Goal: Transaction & Acquisition: Purchase product/service

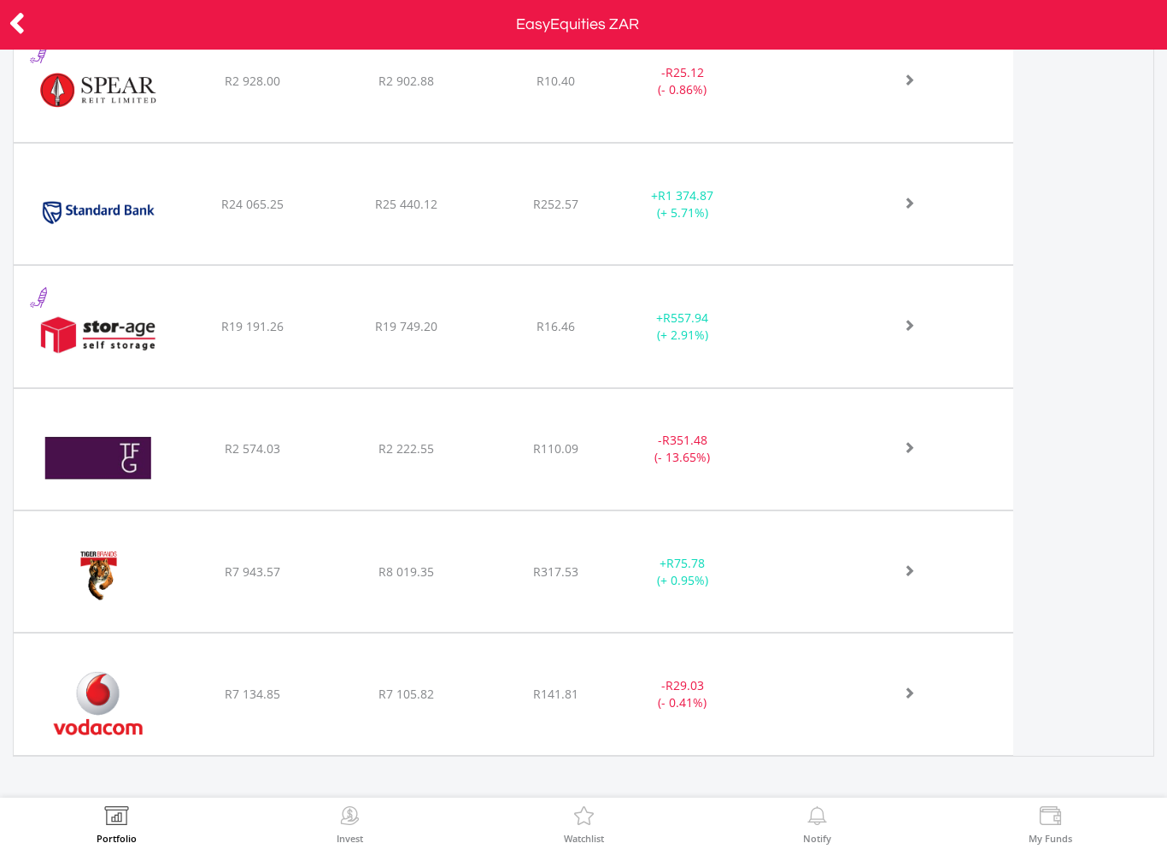
scroll to position [3544, 0]
click at [4, 32] on div at bounding box center [58, 25] width 117 height 36
click at [12, 11] on icon at bounding box center [17, 23] width 17 height 33
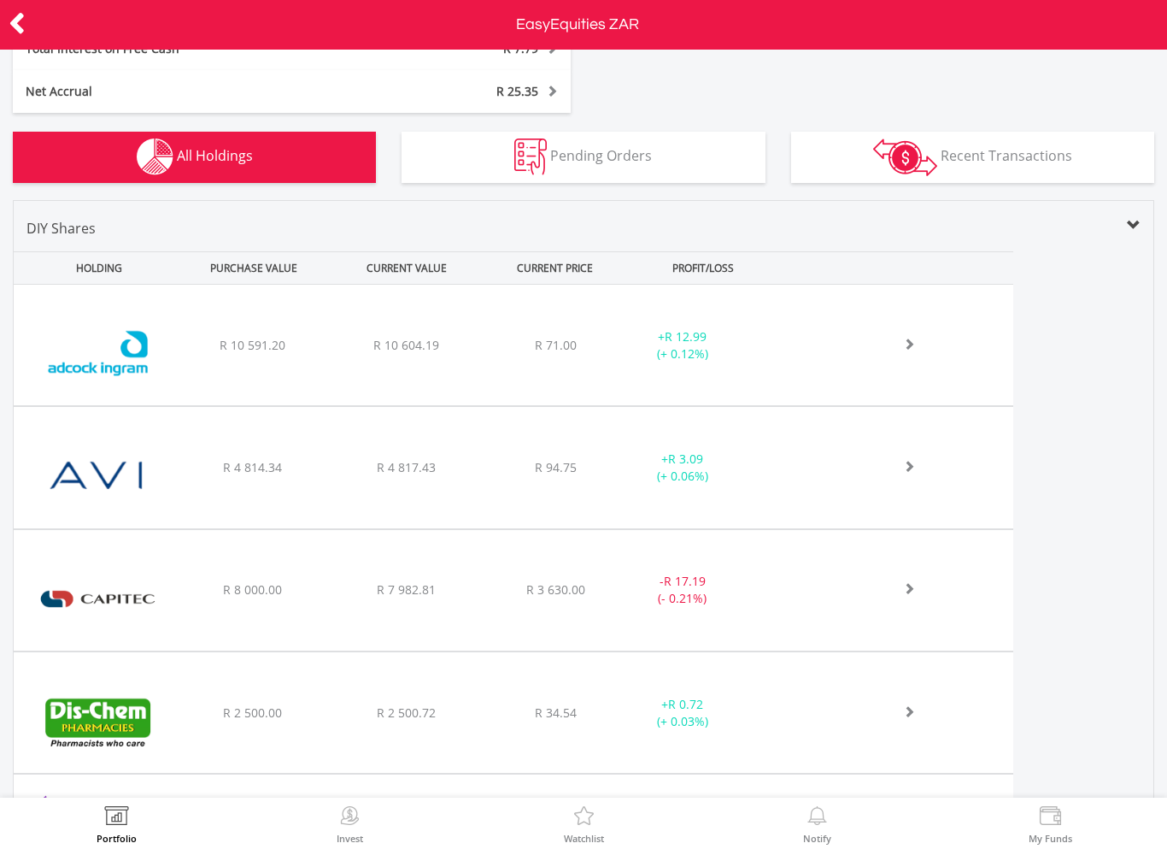
scroll to position [533, 0]
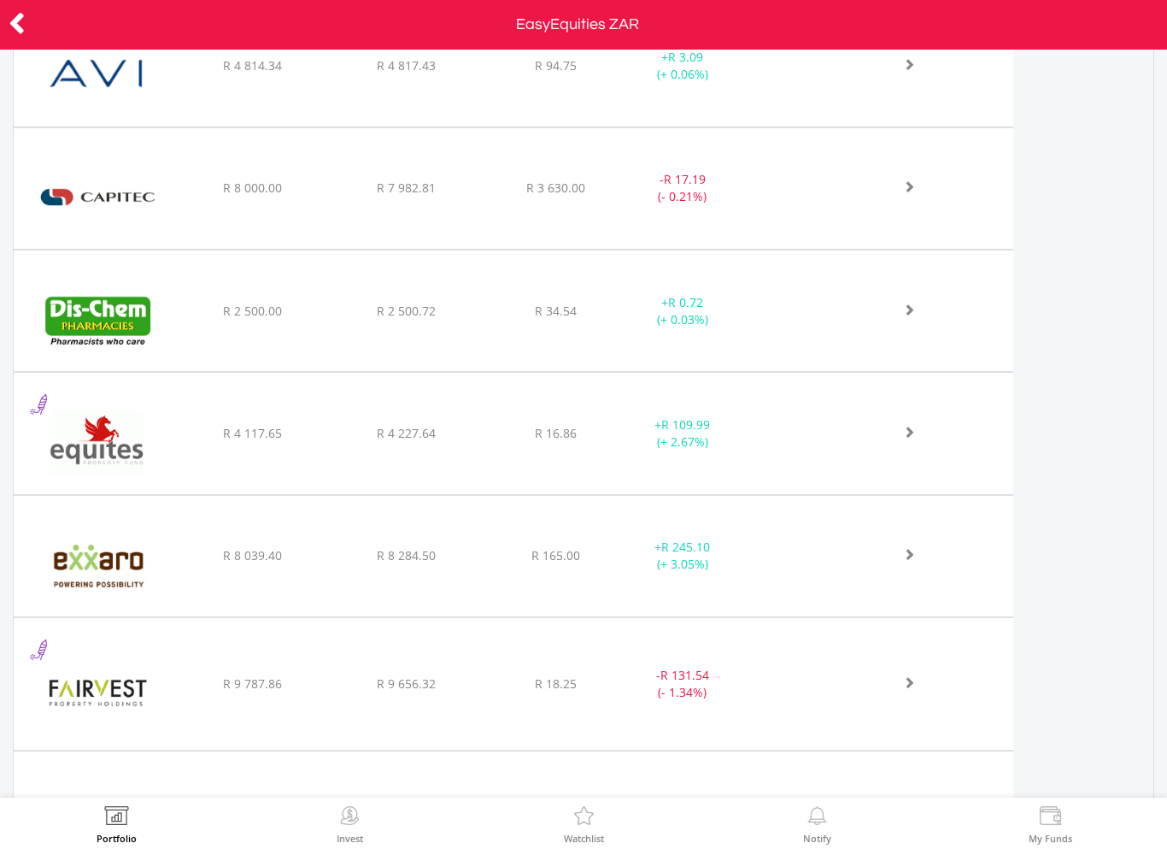
scroll to position [942, 0]
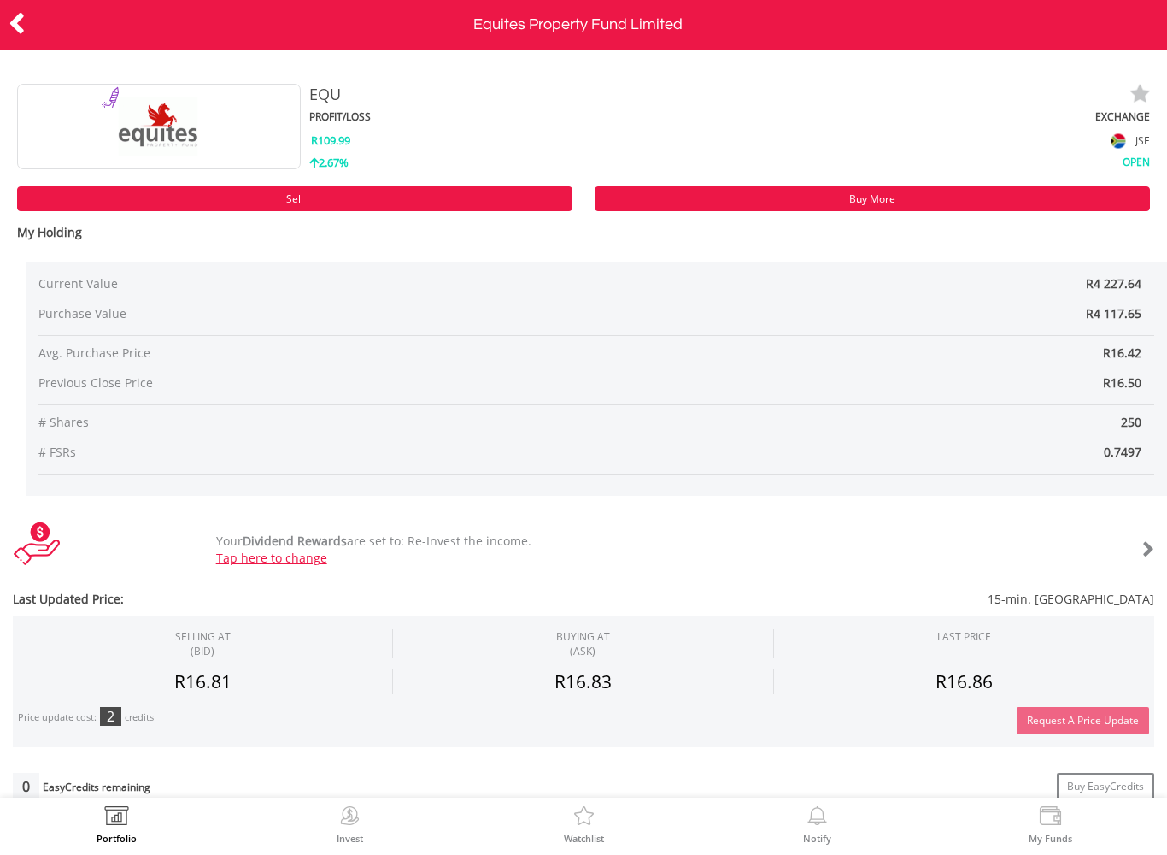
click at [21, 21] on icon at bounding box center [17, 23] width 17 height 33
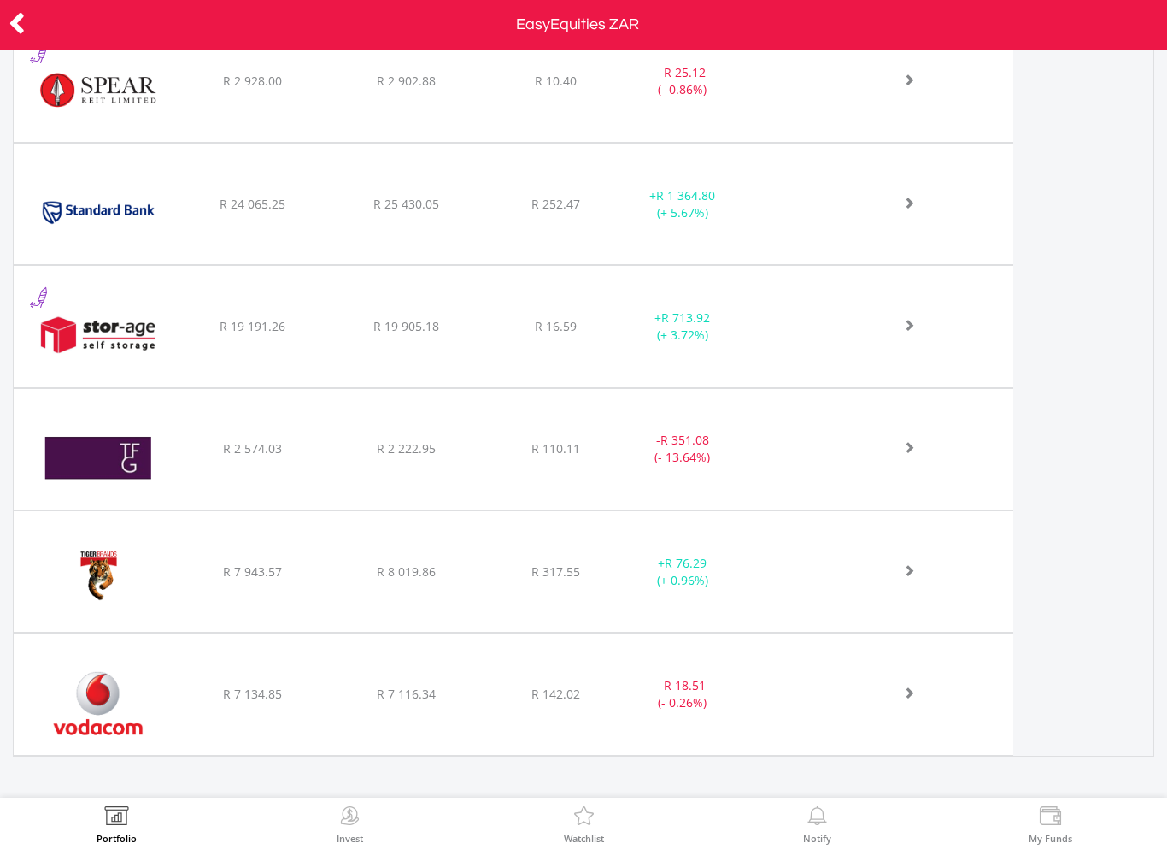
scroll to position [3544, 0]
click at [14, 21] on icon at bounding box center [17, 23] width 17 height 33
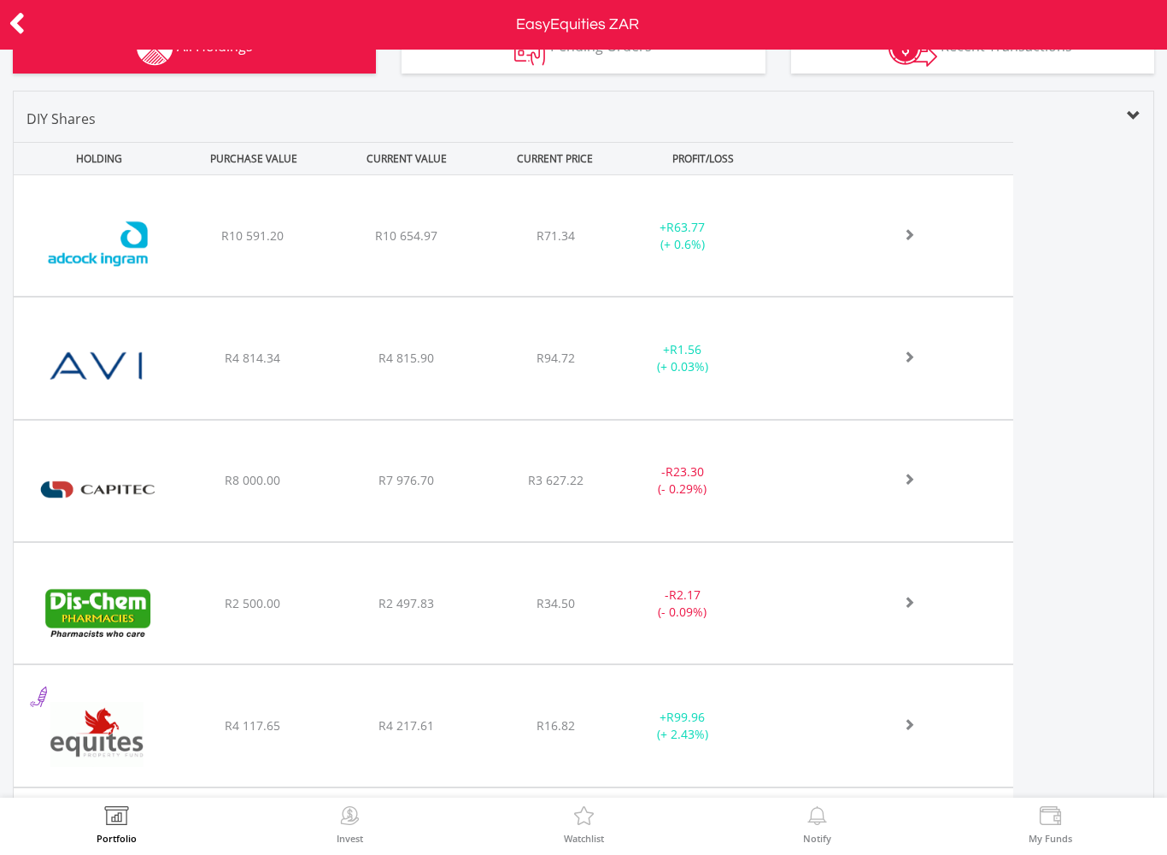
scroll to position [643, 0]
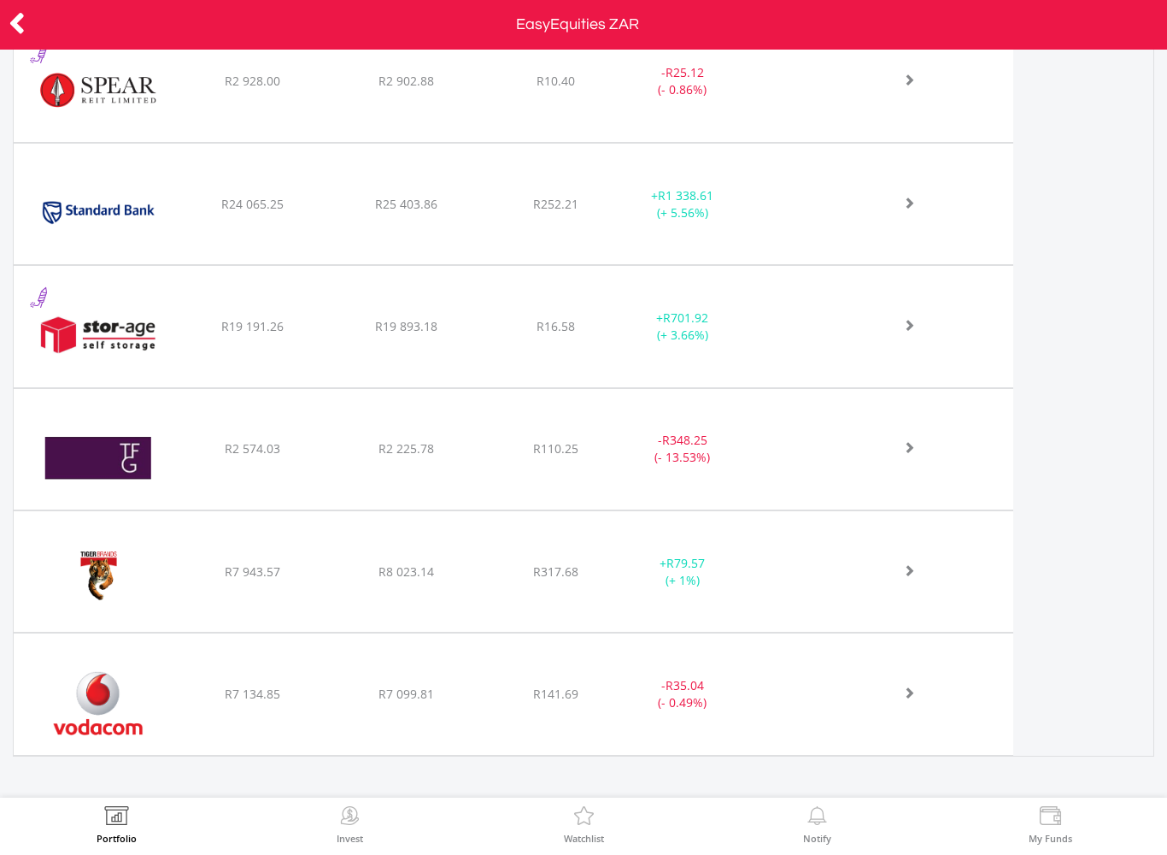
scroll to position [3544, 0]
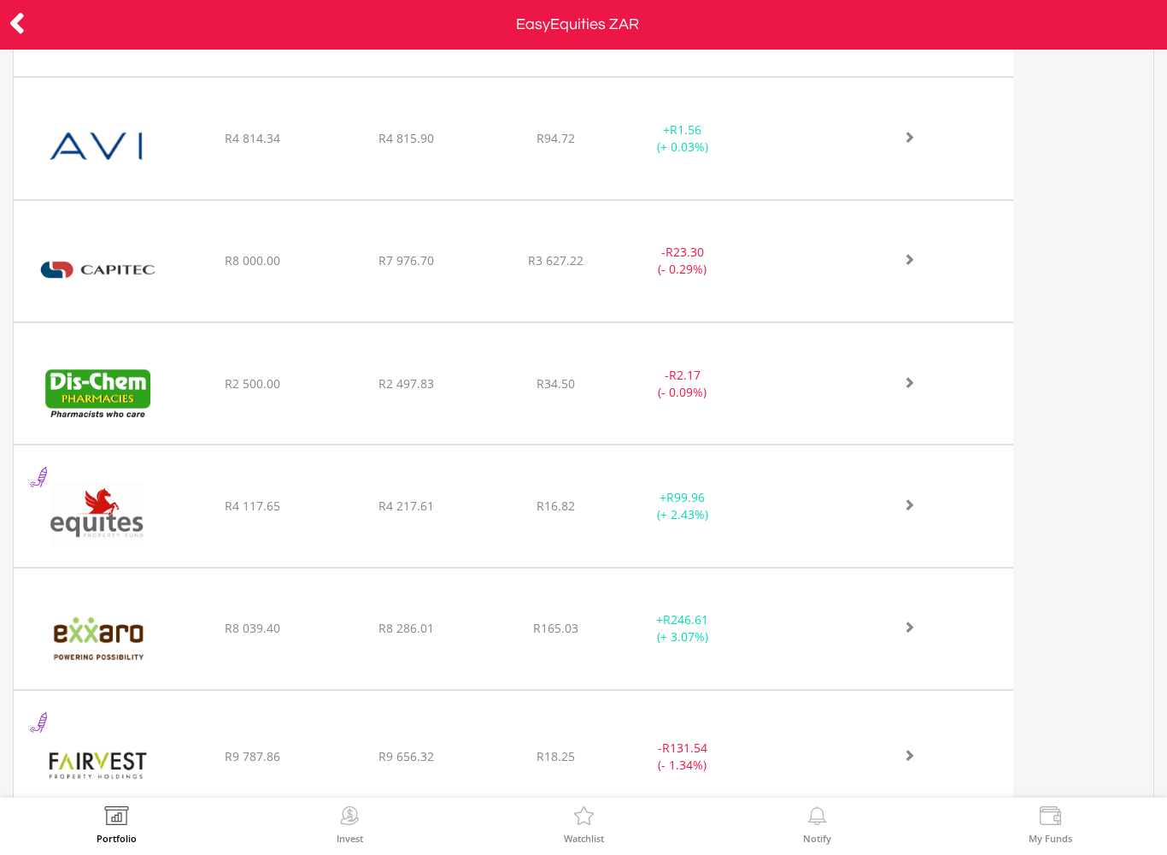
scroll to position [855, 0]
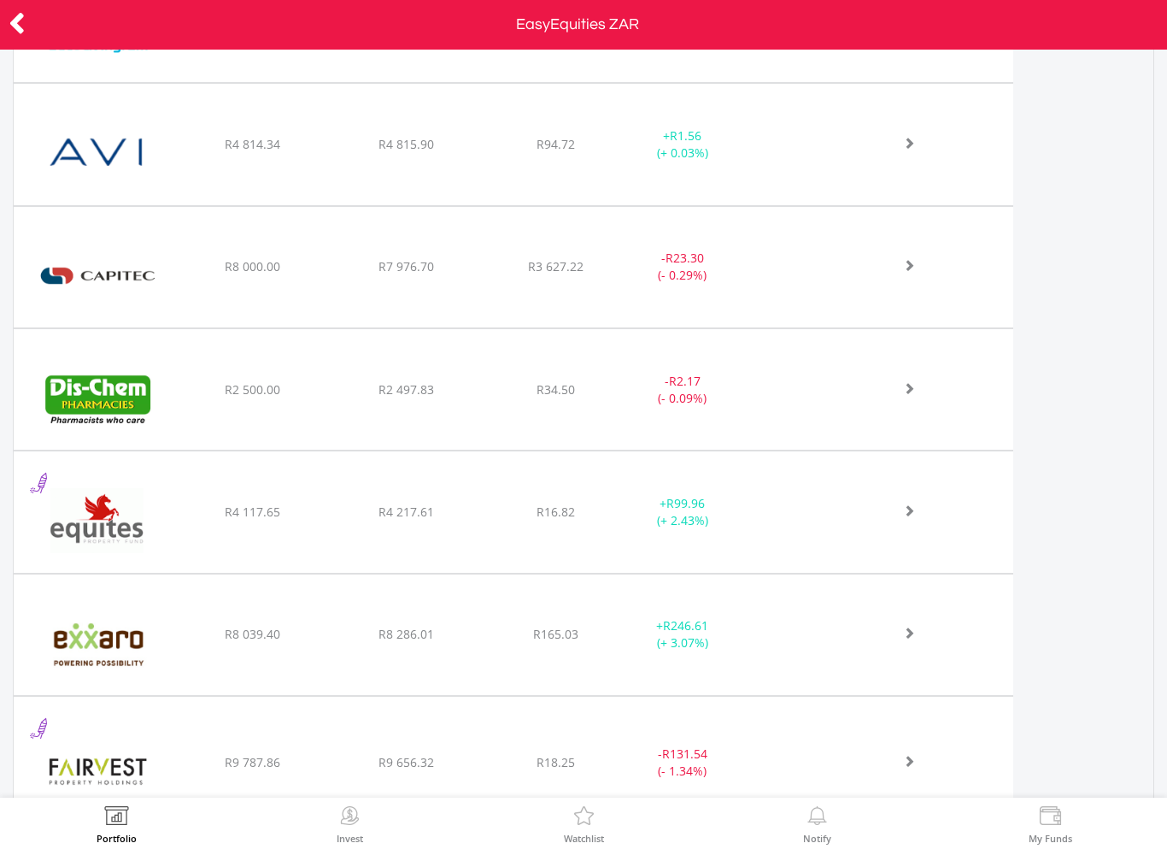
click at [614, 31] on div "R3 627.22" at bounding box center [555, 22] width 140 height 17
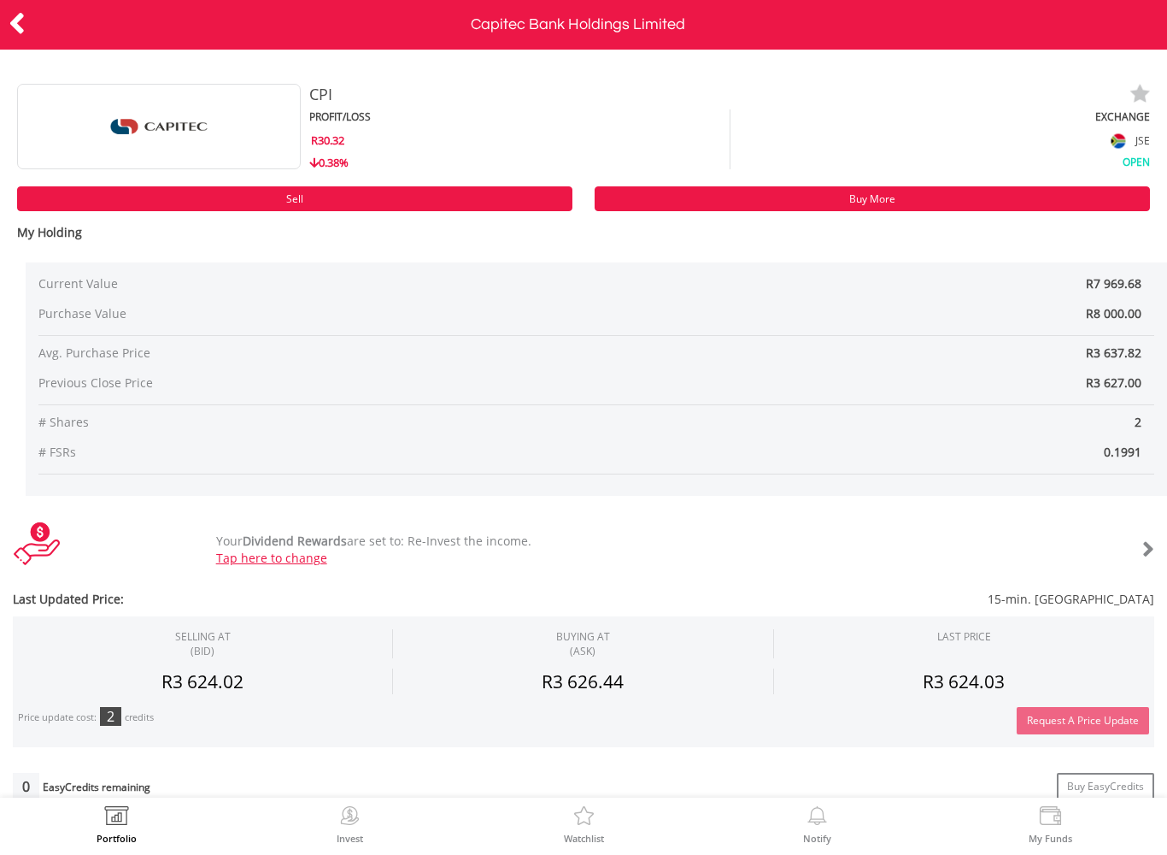
click at [9, 30] on icon at bounding box center [17, 23] width 17 height 33
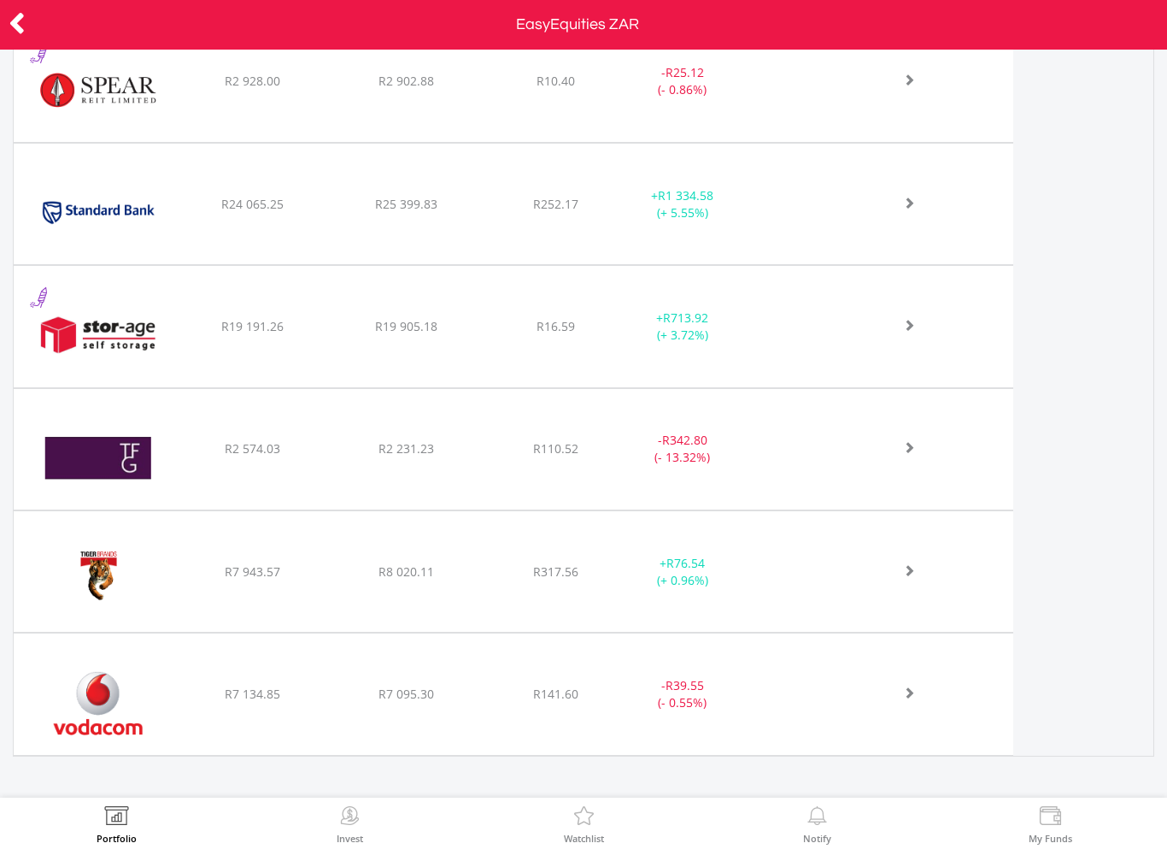
scroll to position [3544, 0]
click at [583, 812] on img at bounding box center [584, 818] width 26 height 24
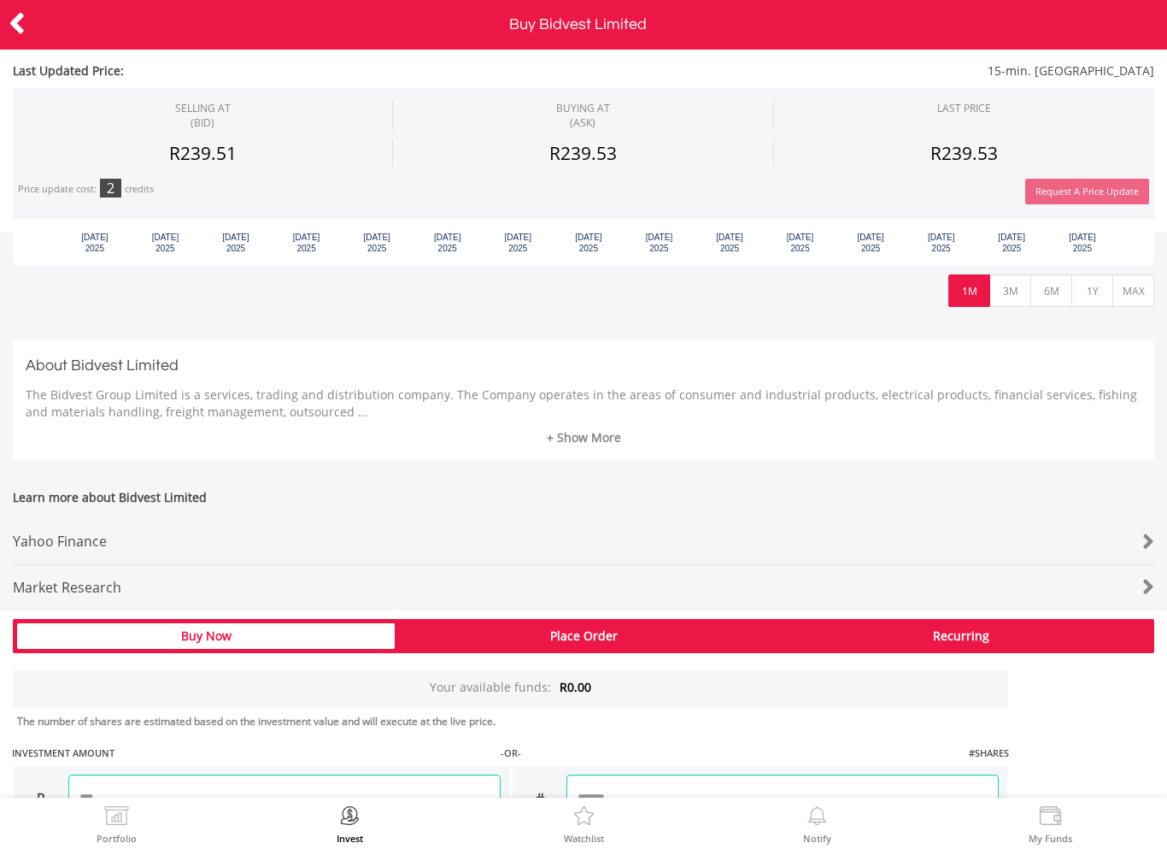
scroll to position [693, 0]
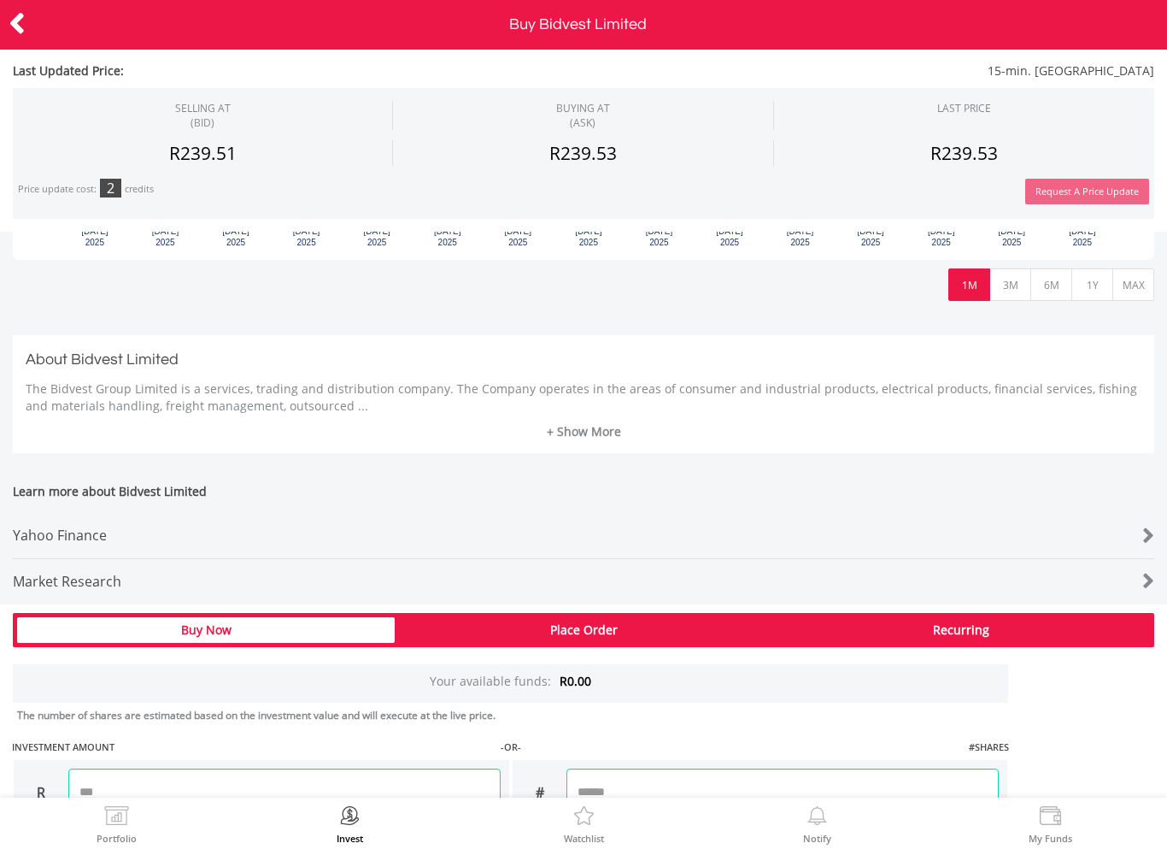
click at [581, 423] on link "+ Show More" at bounding box center [584, 431] width 1116 height 17
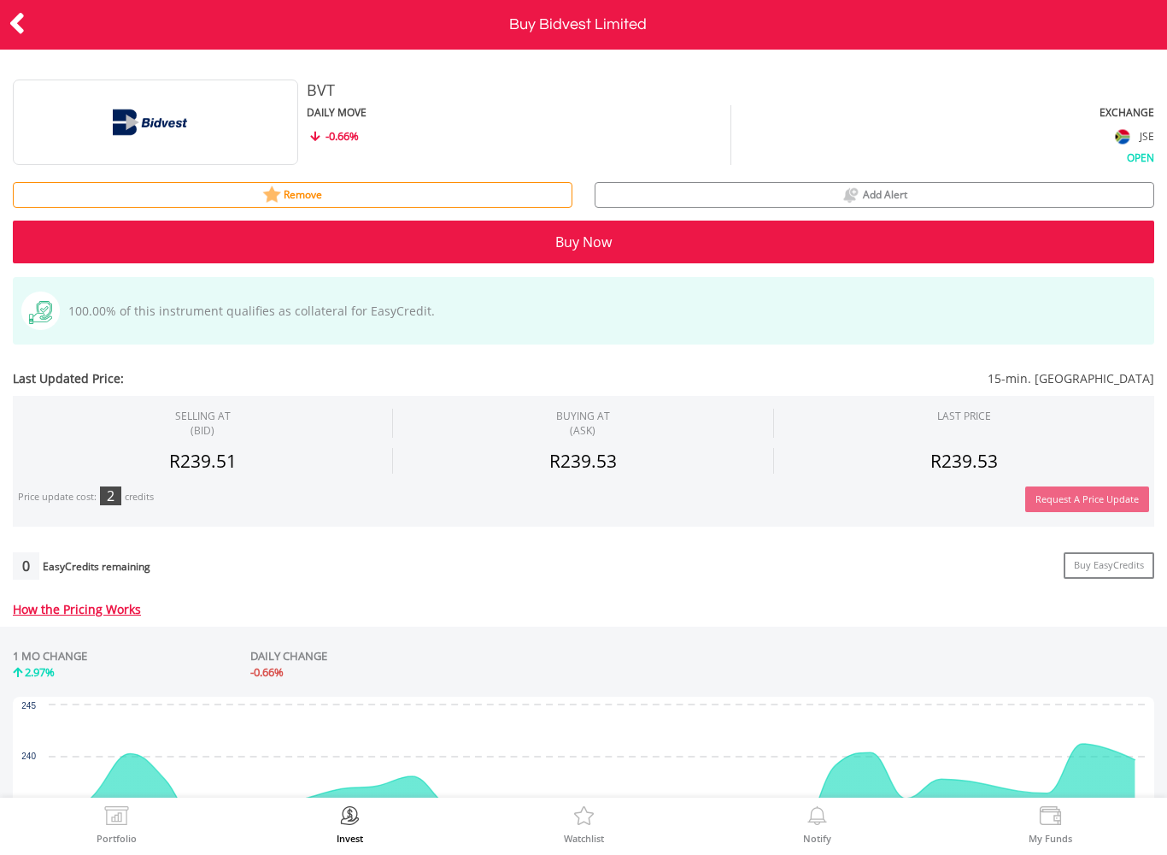
scroll to position [0, 0]
click at [23, 31] on icon at bounding box center [17, 23] width 17 height 33
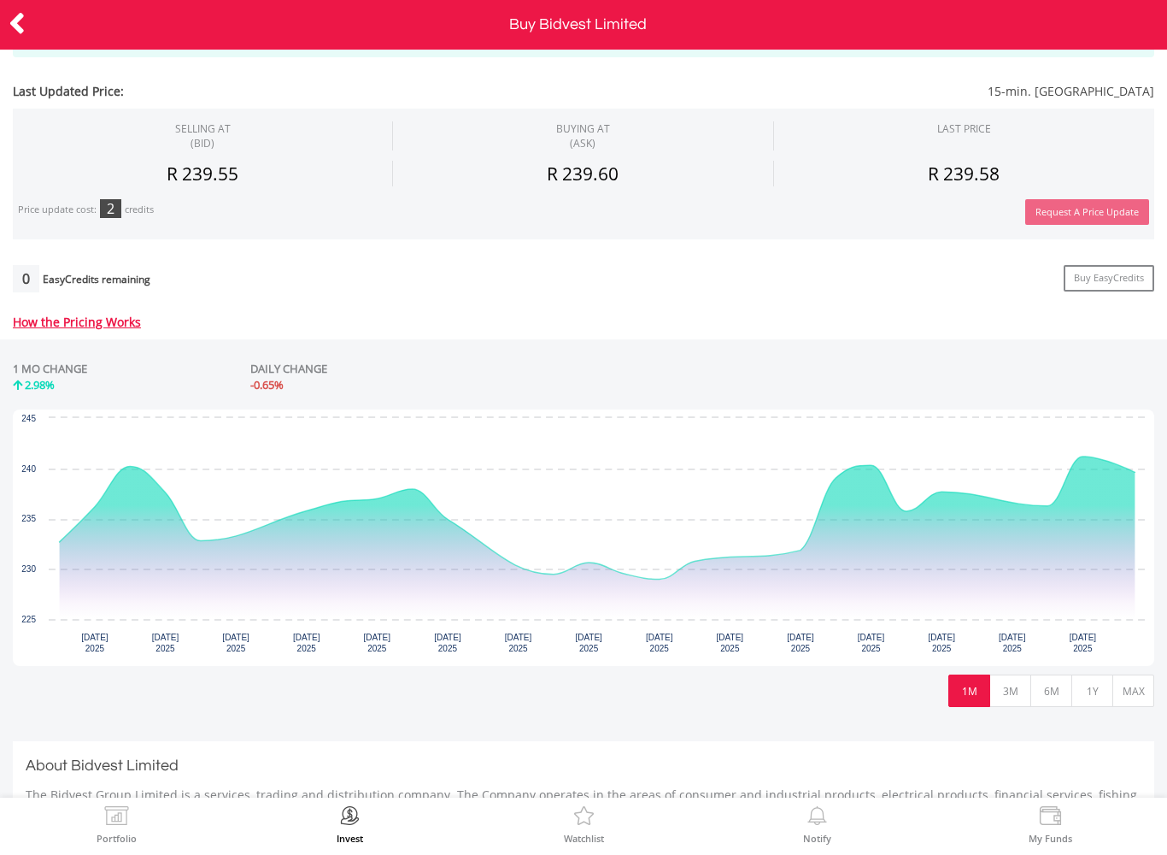
scroll to position [299, 0]
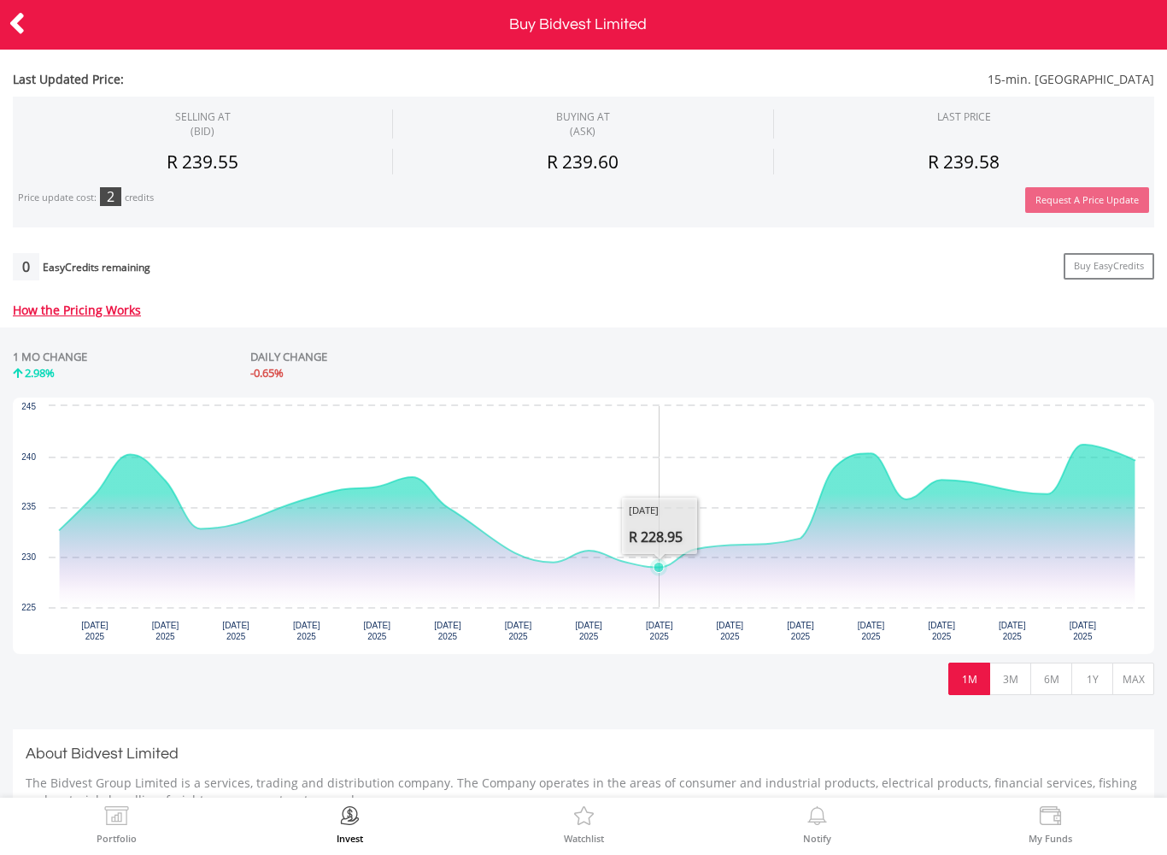
click at [671, 601] on icon "Interactive chart" at bounding box center [598, 525] width 1076 height 162
click at [1025, 679] on button "3M" at bounding box center [1011, 678] width 42 height 32
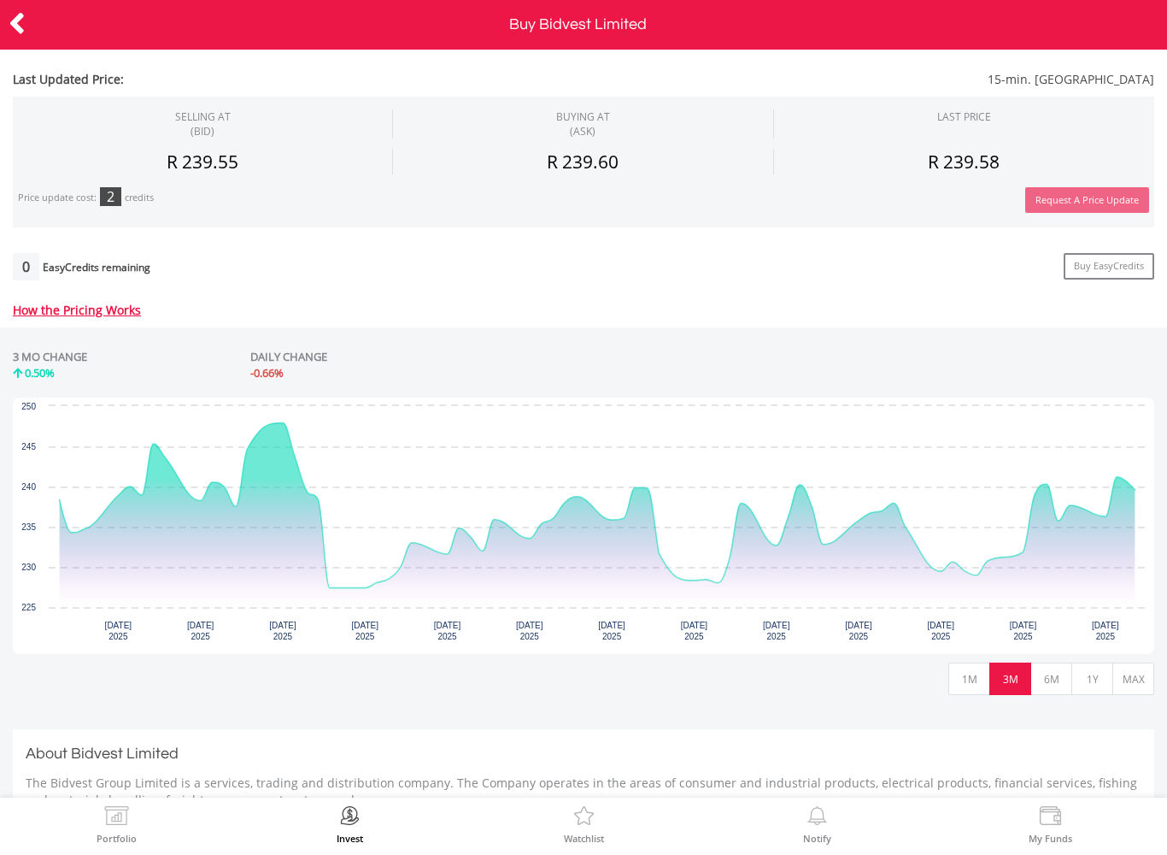
click at [321, 588] on icon "Interactive chart" at bounding box center [598, 505] width 1076 height 165
click at [329, 588] on icon "Interactive chart" at bounding box center [598, 505] width 1076 height 165
click at [1050, 688] on button "6M" at bounding box center [1052, 678] width 42 height 32
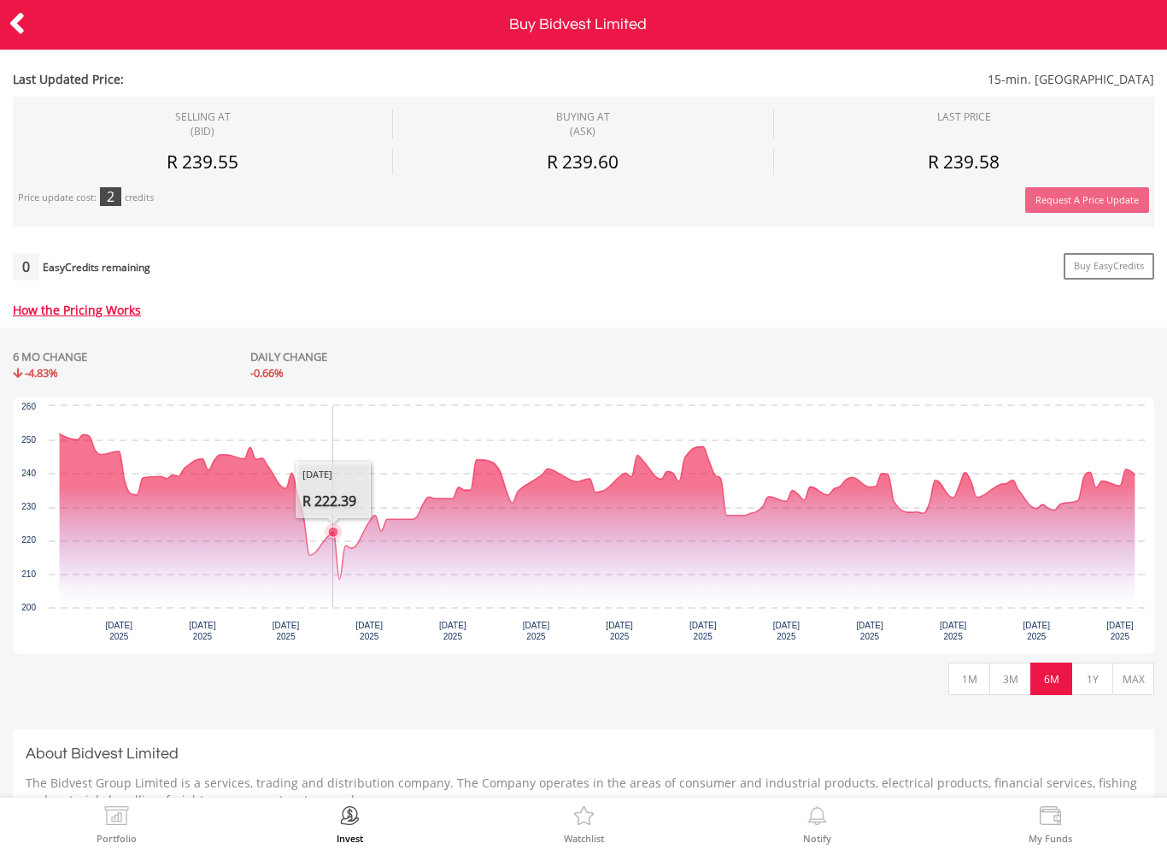
click at [332, 579] on icon "Interactive chart" at bounding box center [598, 505] width 1076 height 145
click at [342, 611] on rect "Interactive chart" at bounding box center [584, 525] width 1142 height 256
click at [342, 579] on icon "Interactive chart" at bounding box center [598, 505] width 1076 height 145
click at [1101, 662] on button "1Y" at bounding box center [1093, 678] width 42 height 32
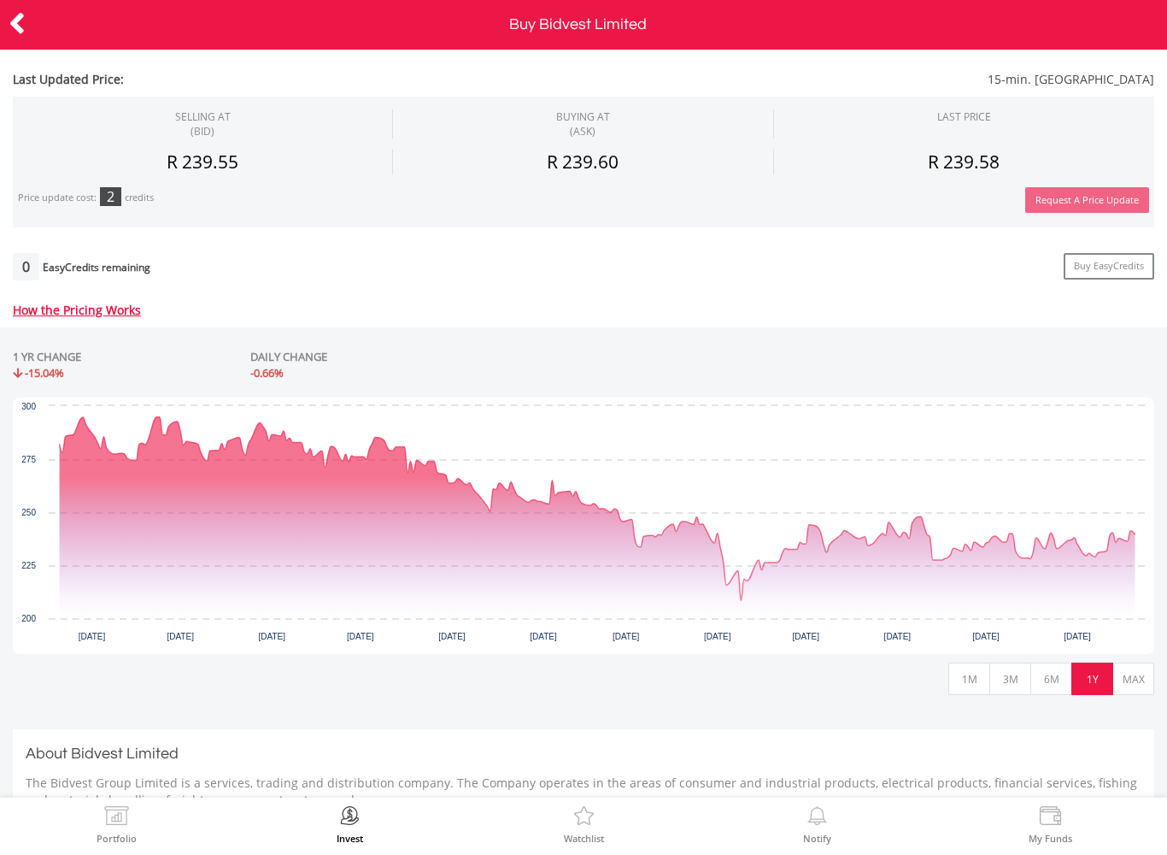
click at [748, 601] on icon "Interactive chart" at bounding box center [598, 509] width 1076 height 184
click at [742, 601] on icon "Interactive chart" at bounding box center [598, 509] width 1076 height 184
click at [1129, 672] on button "MAX" at bounding box center [1134, 678] width 42 height 32
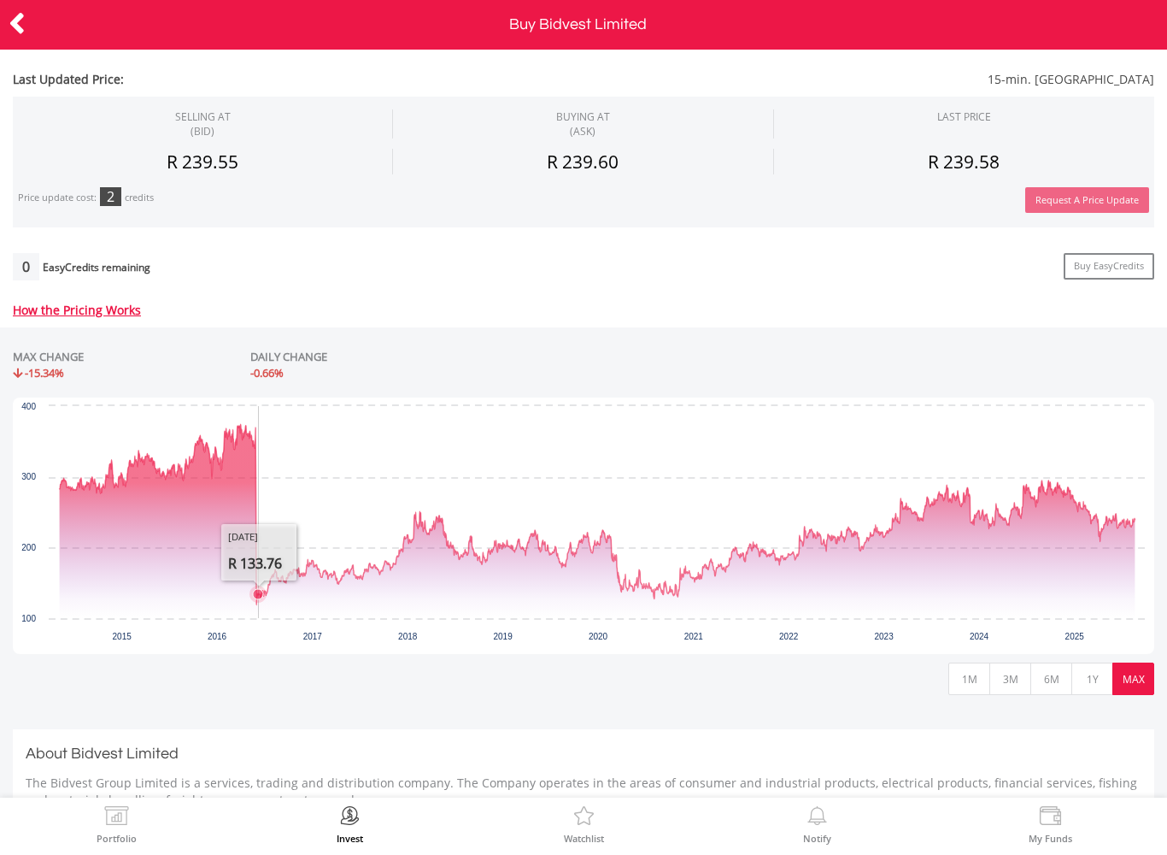
click at [260, 605] on icon "Interactive chart" at bounding box center [598, 514] width 1076 height 181
click at [256, 605] on icon "Interactive chart" at bounding box center [598, 514] width 1076 height 181
click at [9, 19] on icon at bounding box center [17, 23] width 17 height 33
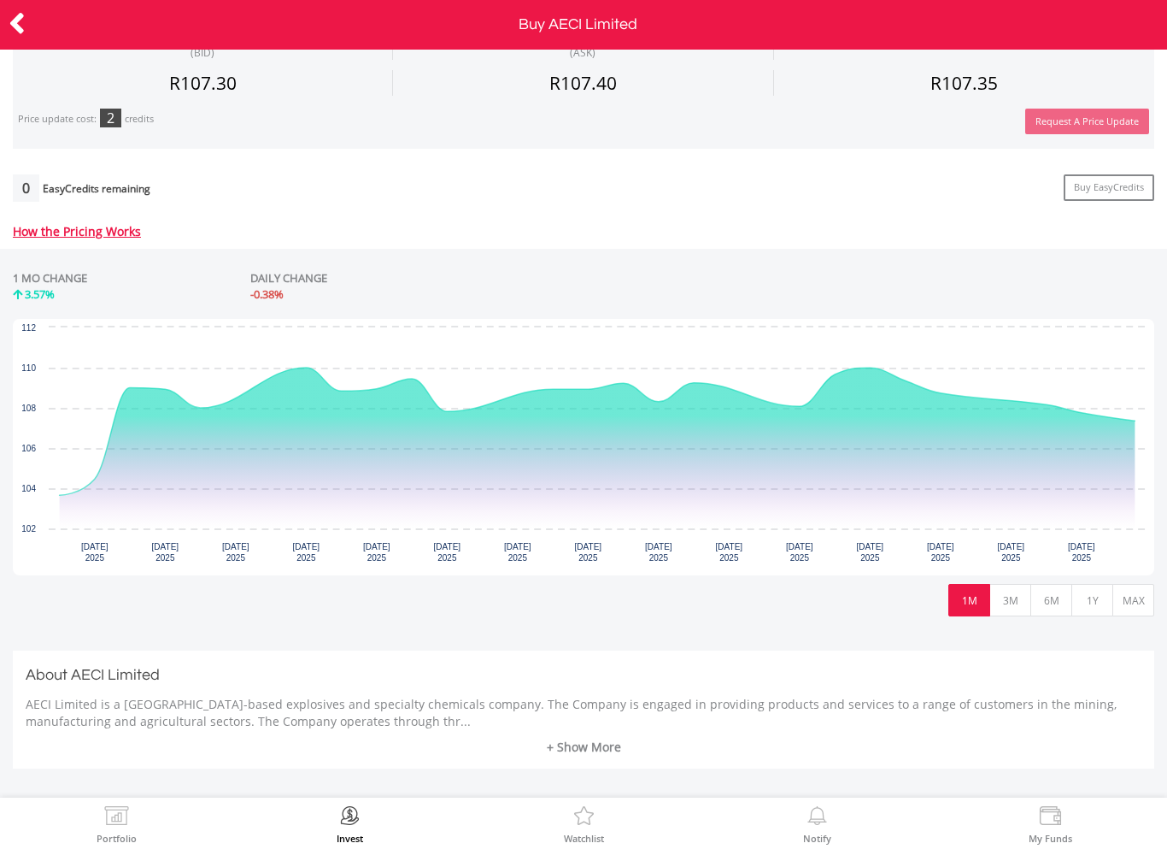
scroll to position [388, 0]
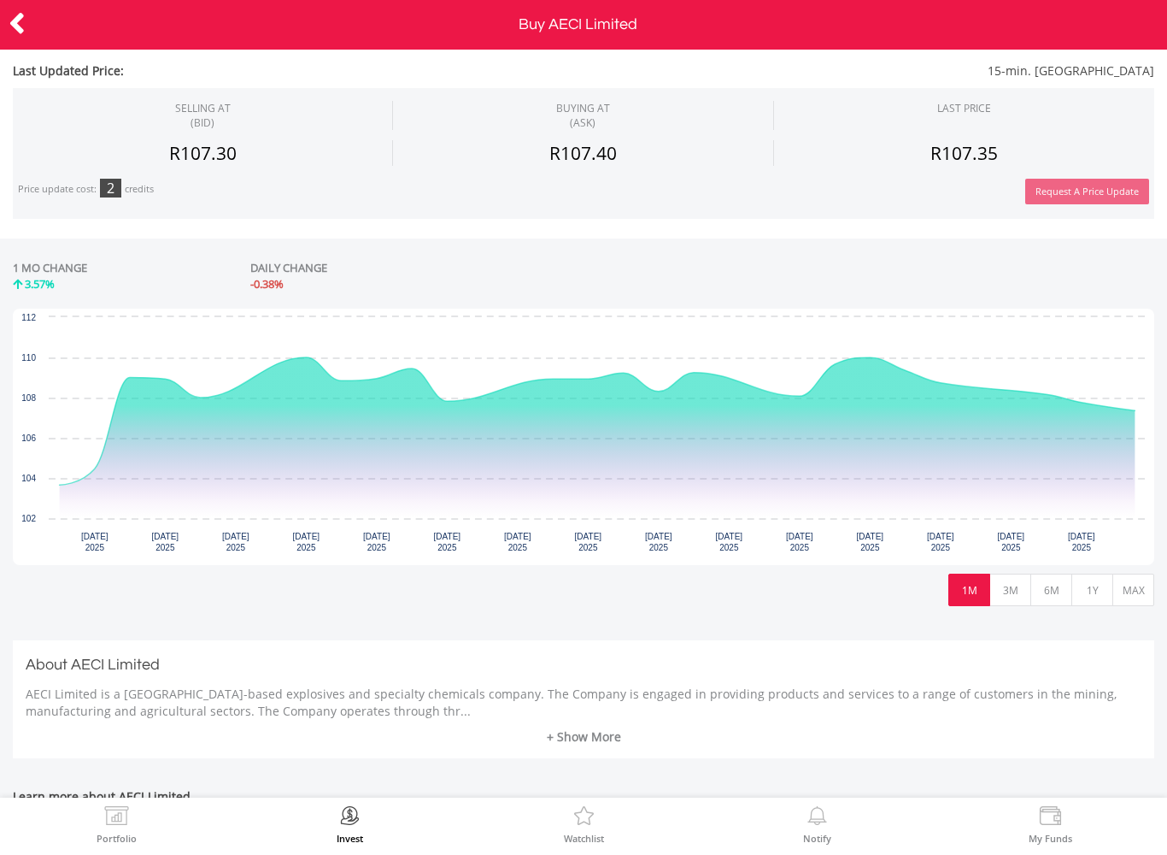
click at [614, 732] on link "+ Show More" at bounding box center [584, 736] width 1116 height 17
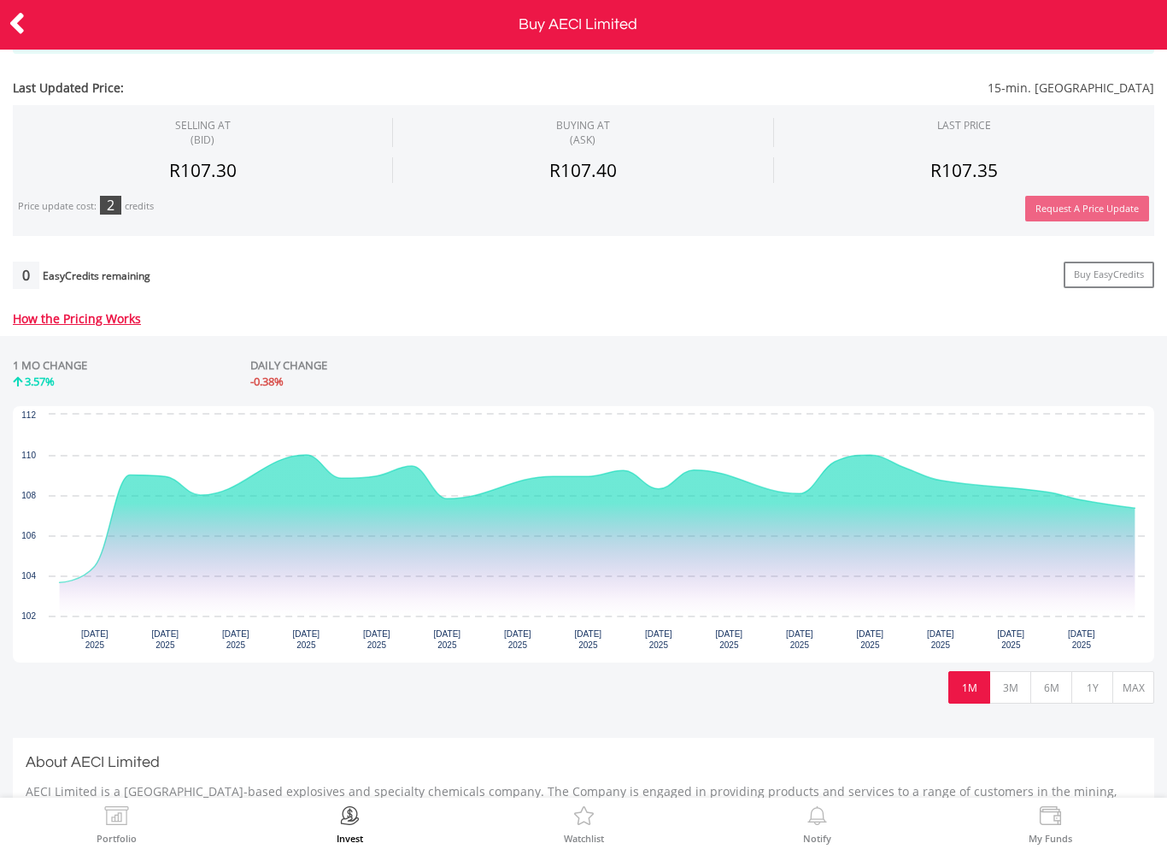
scroll to position [279, 0]
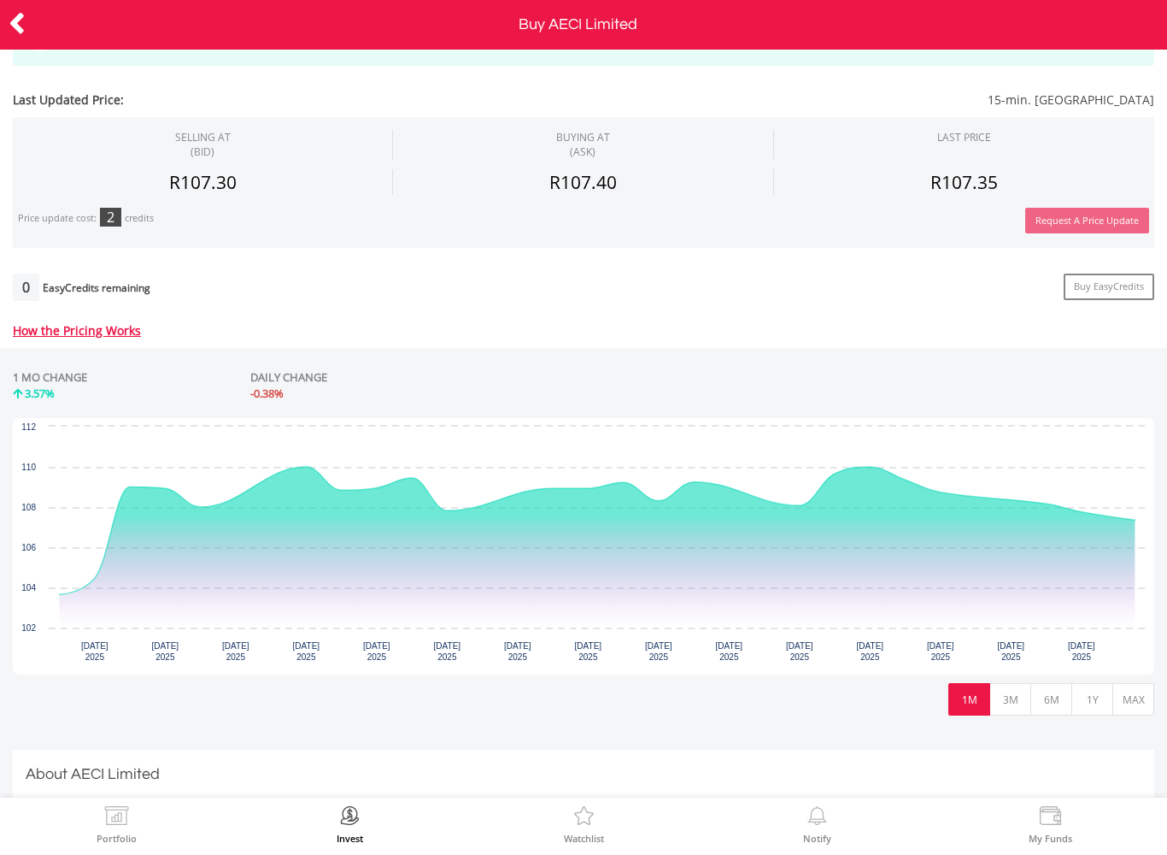
click at [114, 823] on img at bounding box center [116, 818] width 26 height 24
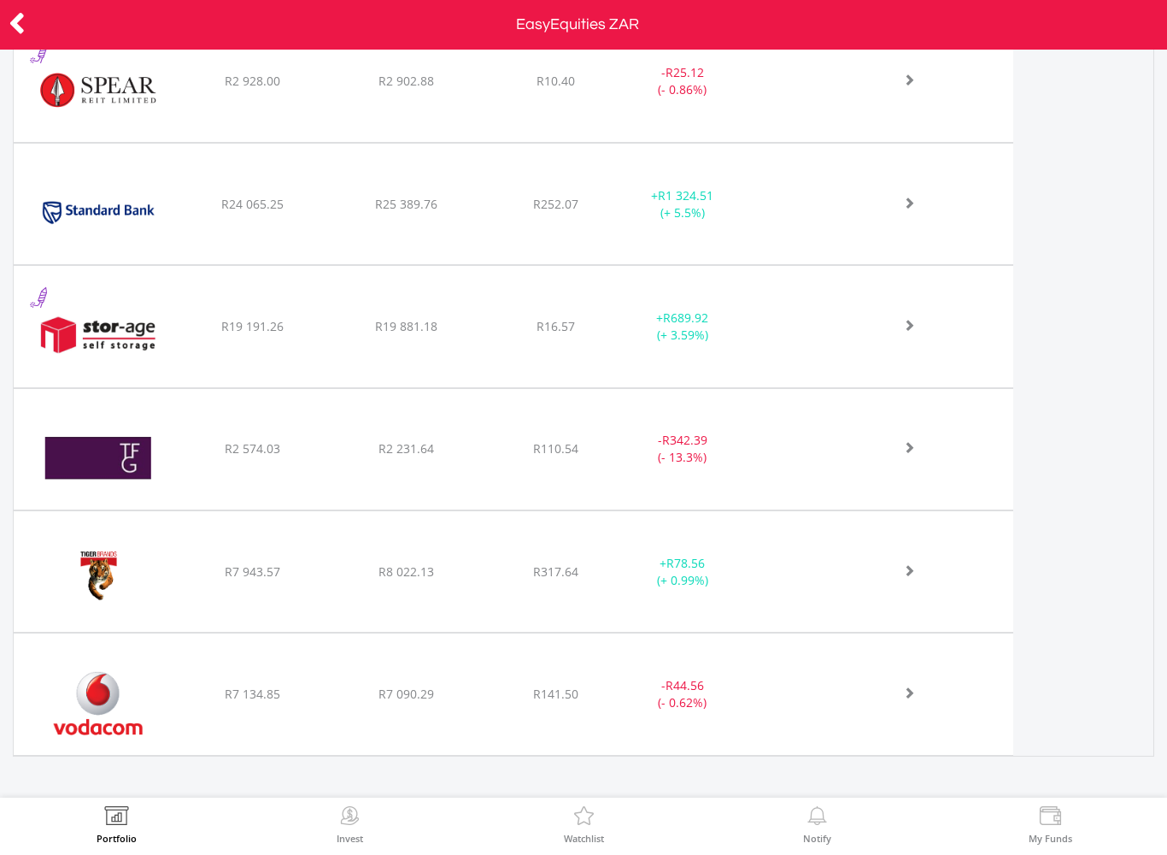
scroll to position [3544, 0]
click at [23, 24] on icon at bounding box center [17, 23] width 17 height 33
